Goal: Subscribe to service/newsletter

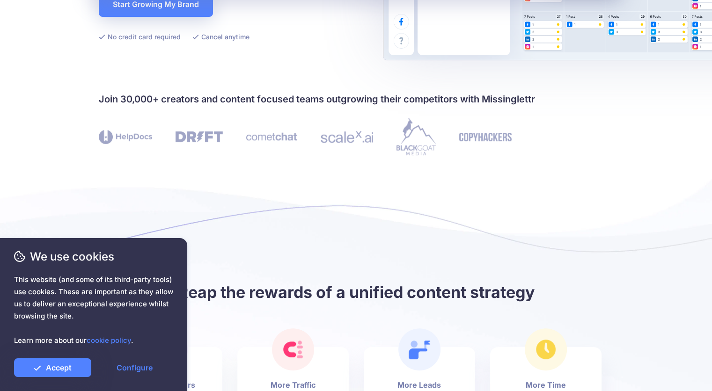
scroll to position [94, 0]
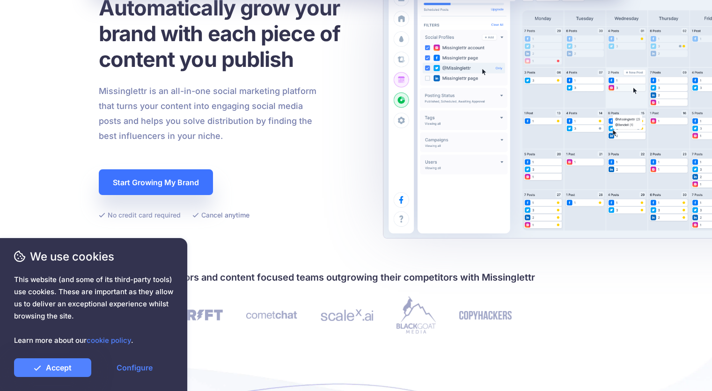
click at [199, 182] on link "Start Growing My Brand" at bounding box center [156, 182] width 114 height 26
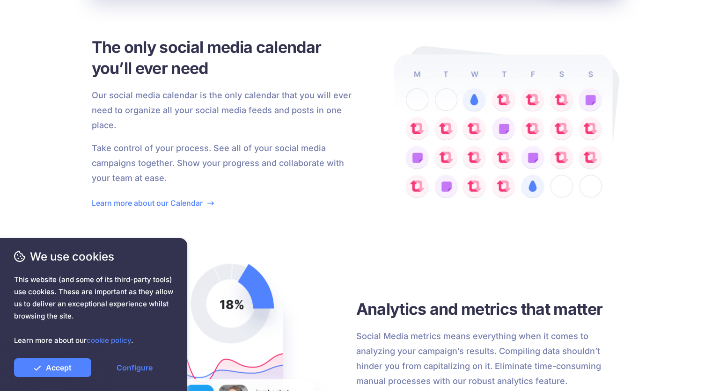
scroll to position [1685, 0]
